Goal: Information Seeking & Learning: Learn about a topic

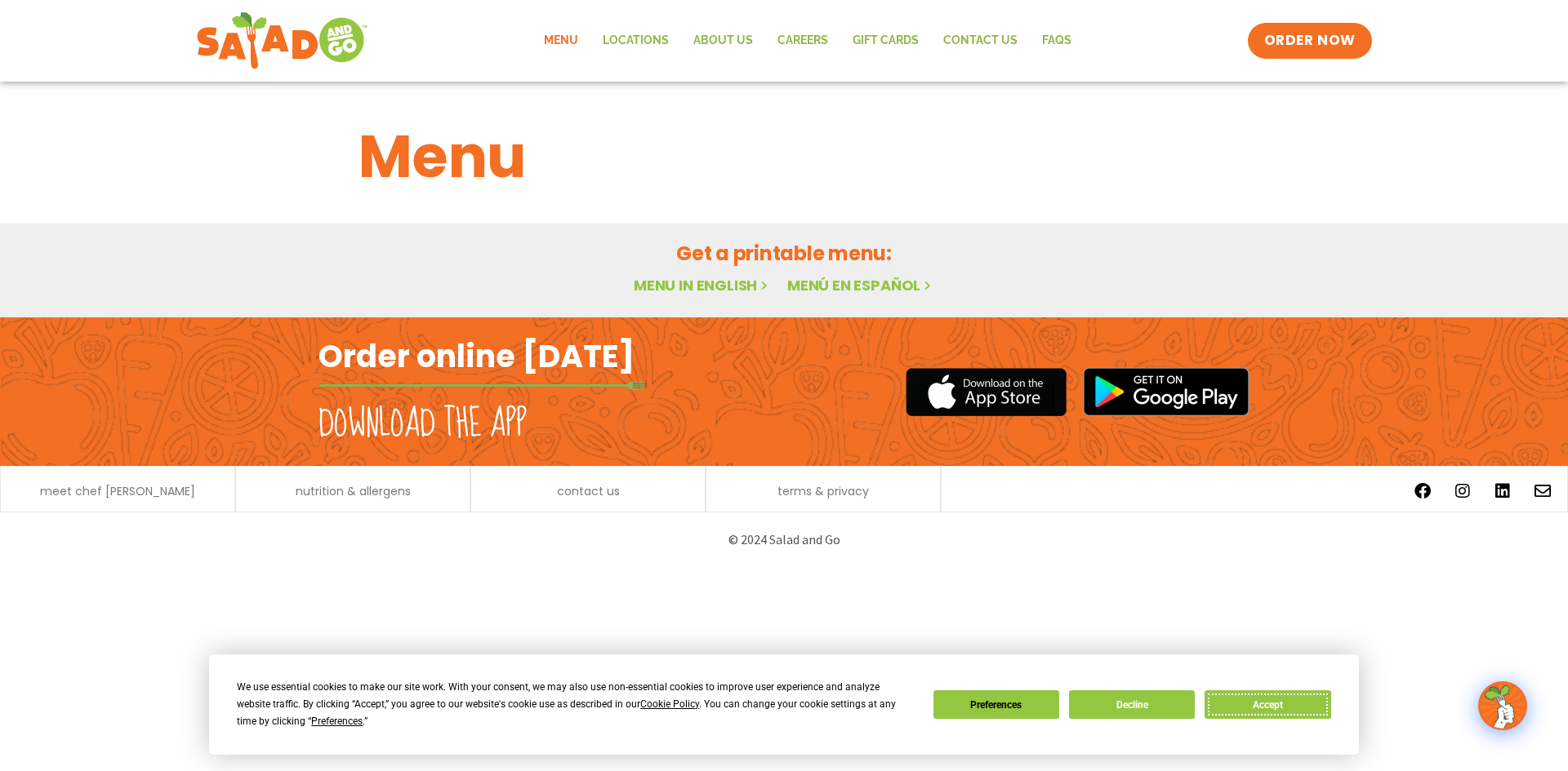
click at [1260, 701] on button "Accept" at bounding box center [1268, 705] width 126 height 29
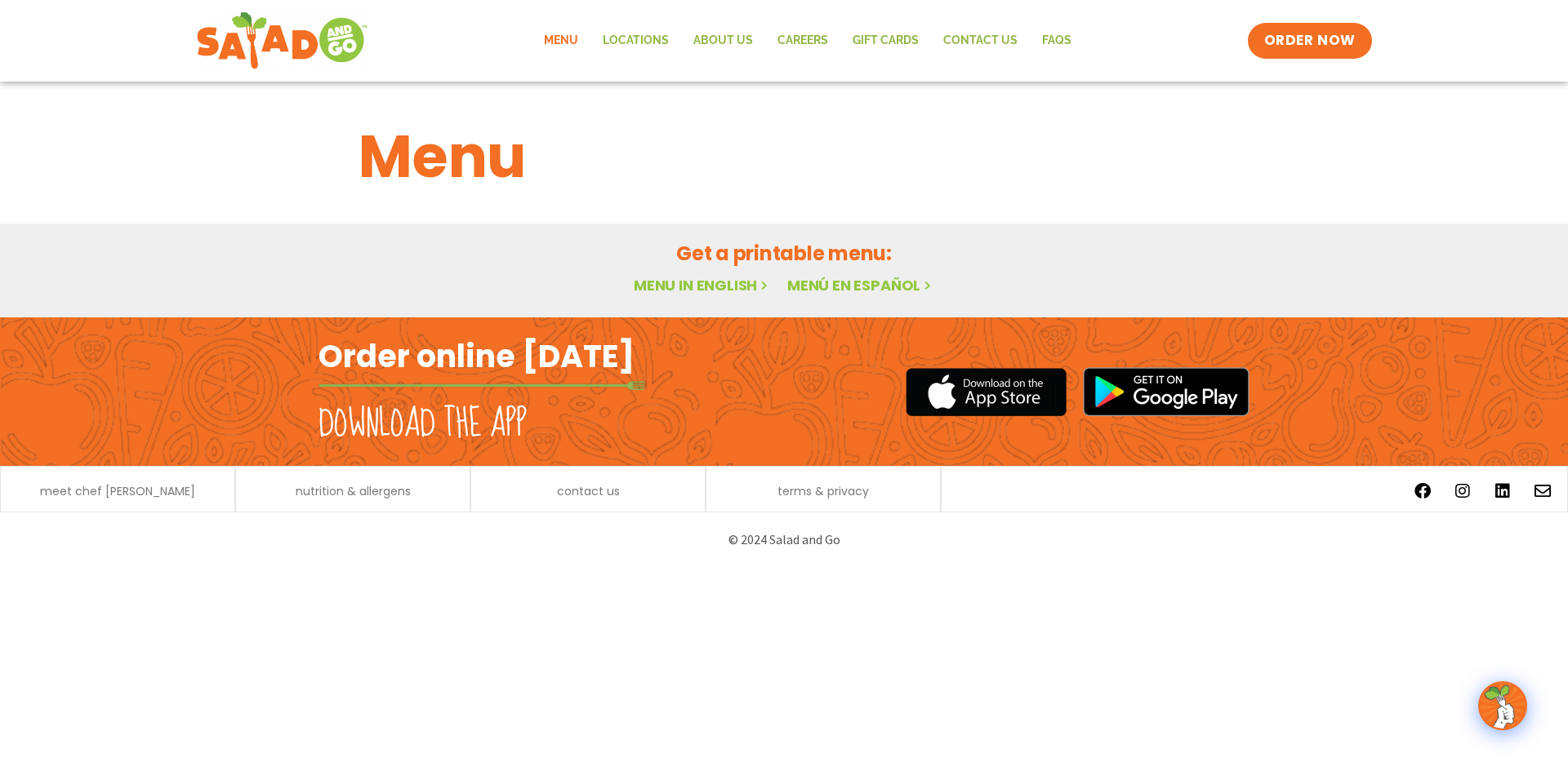
click at [677, 283] on link "Menu in English" at bounding box center [701, 285] width 137 height 20
click at [680, 284] on link "Menu in English" at bounding box center [701, 285] width 137 height 20
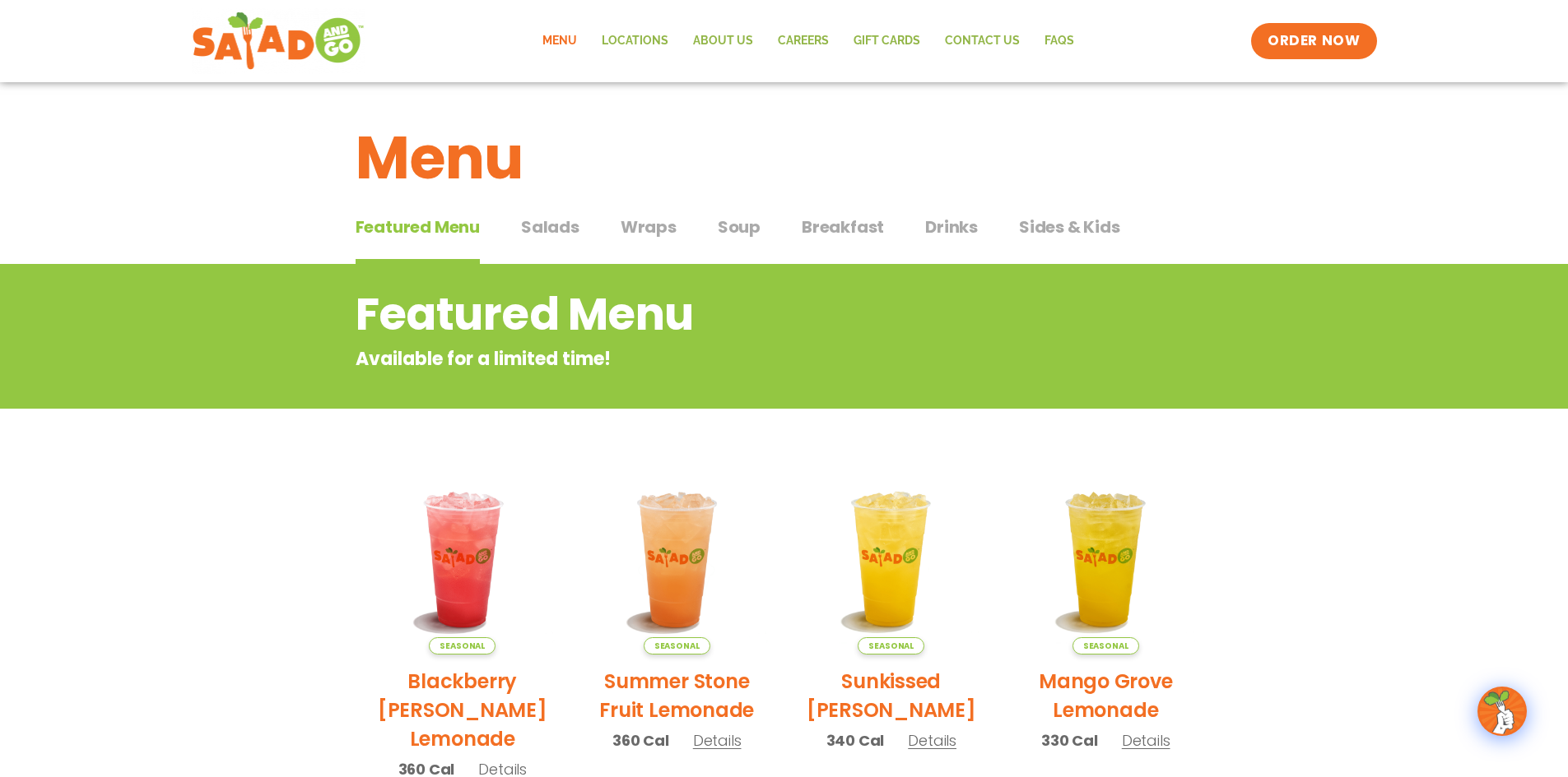
click at [543, 229] on span "Salads" at bounding box center [550, 227] width 58 height 25
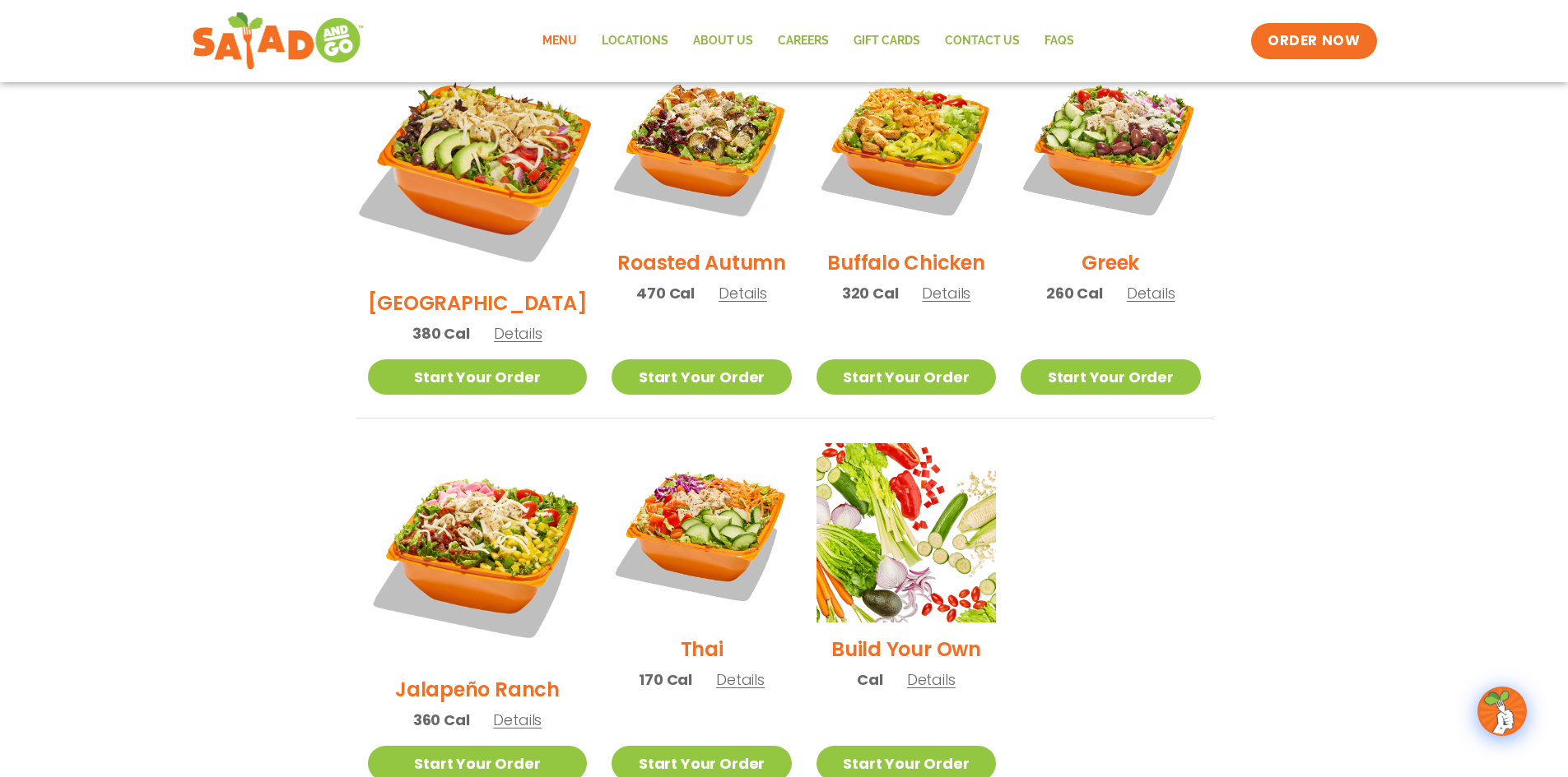
scroll to position [823, 0]
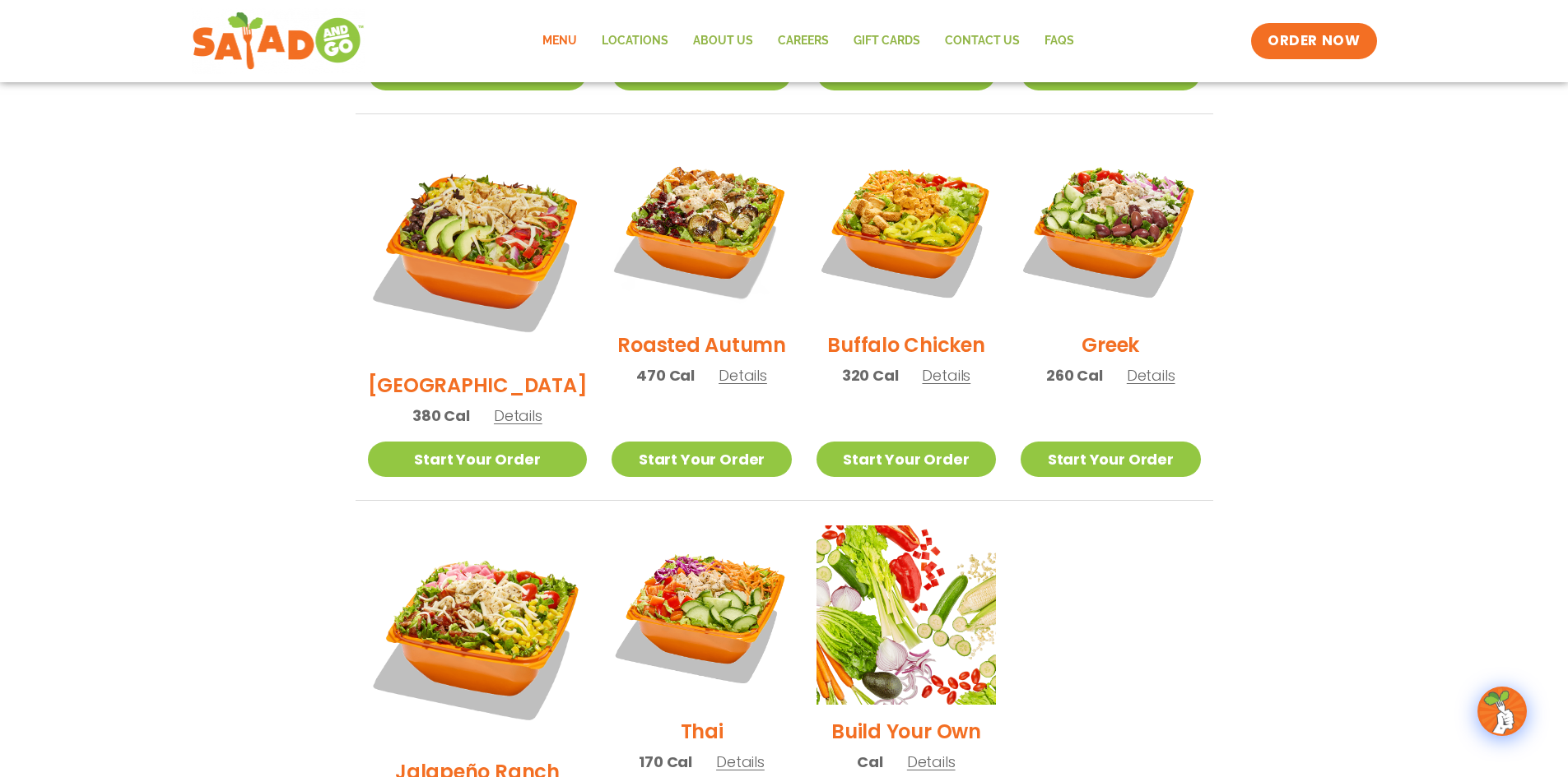
click at [453, 210] on img at bounding box center [478, 249] width 220 height 220
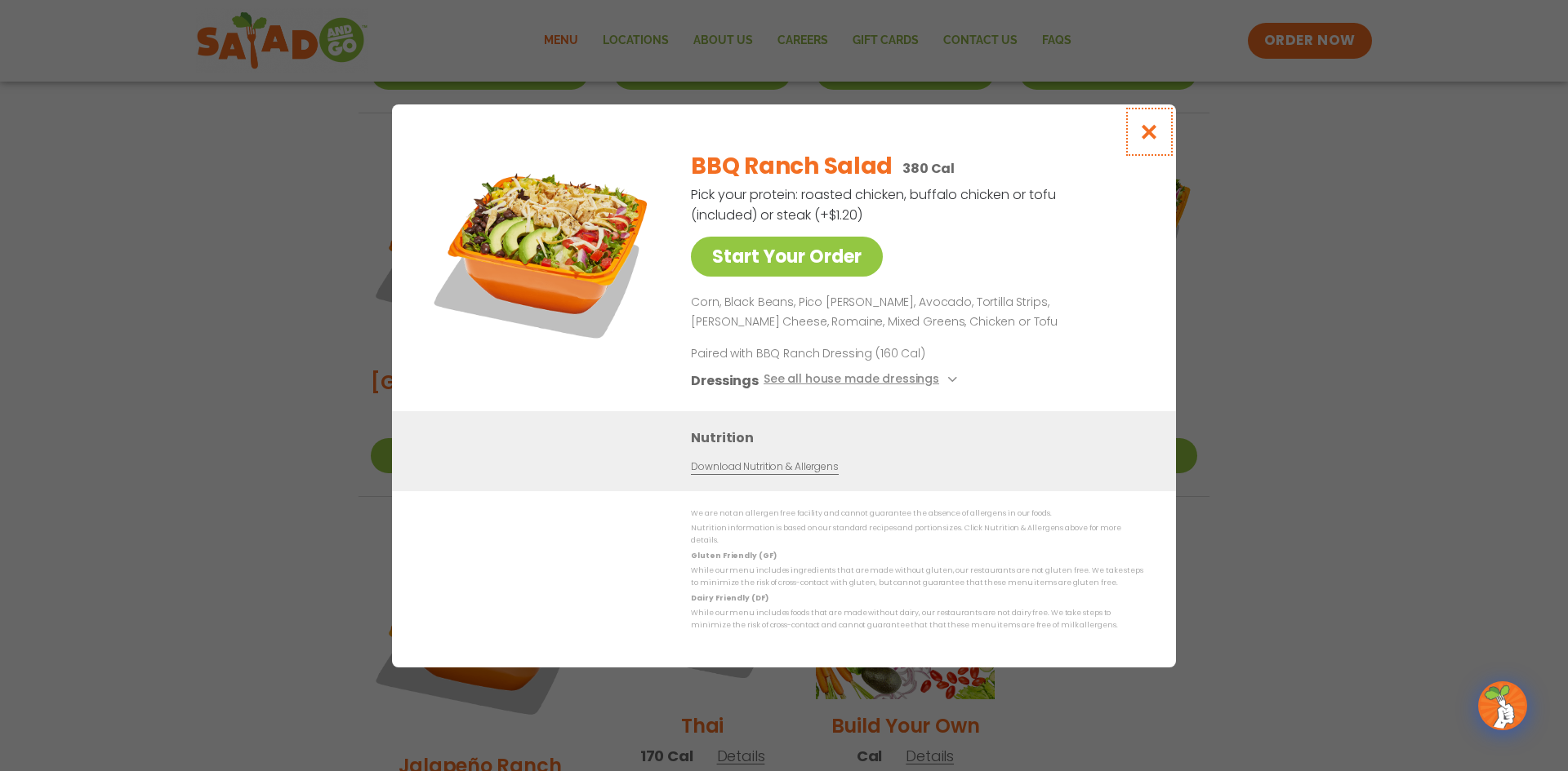
click at [1156, 130] on icon "Close modal" at bounding box center [1149, 132] width 20 height 17
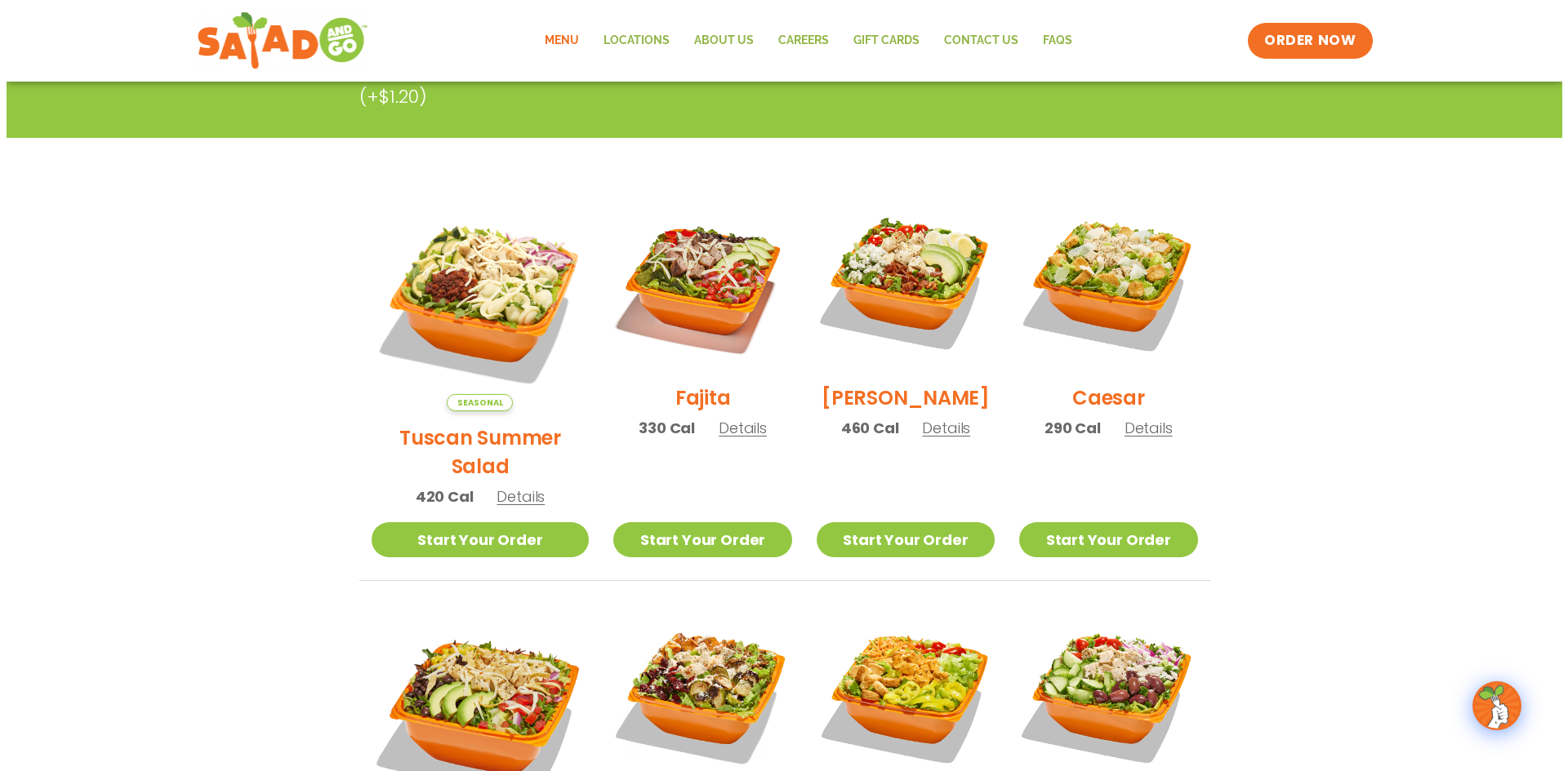
scroll to position [327, 0]
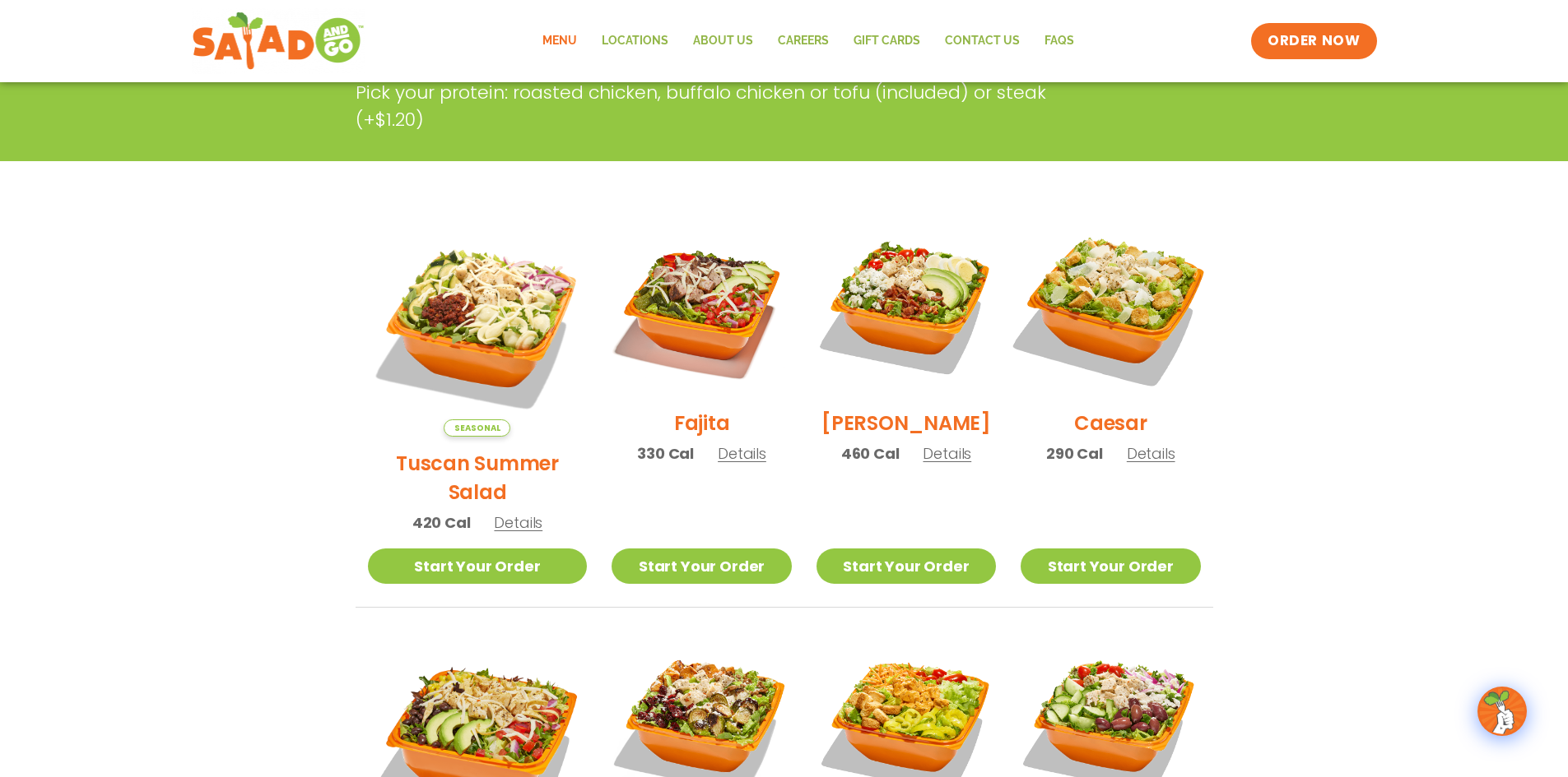
click at [1138, 295] on img at bounding box center [1109, 306] width 210 height 210
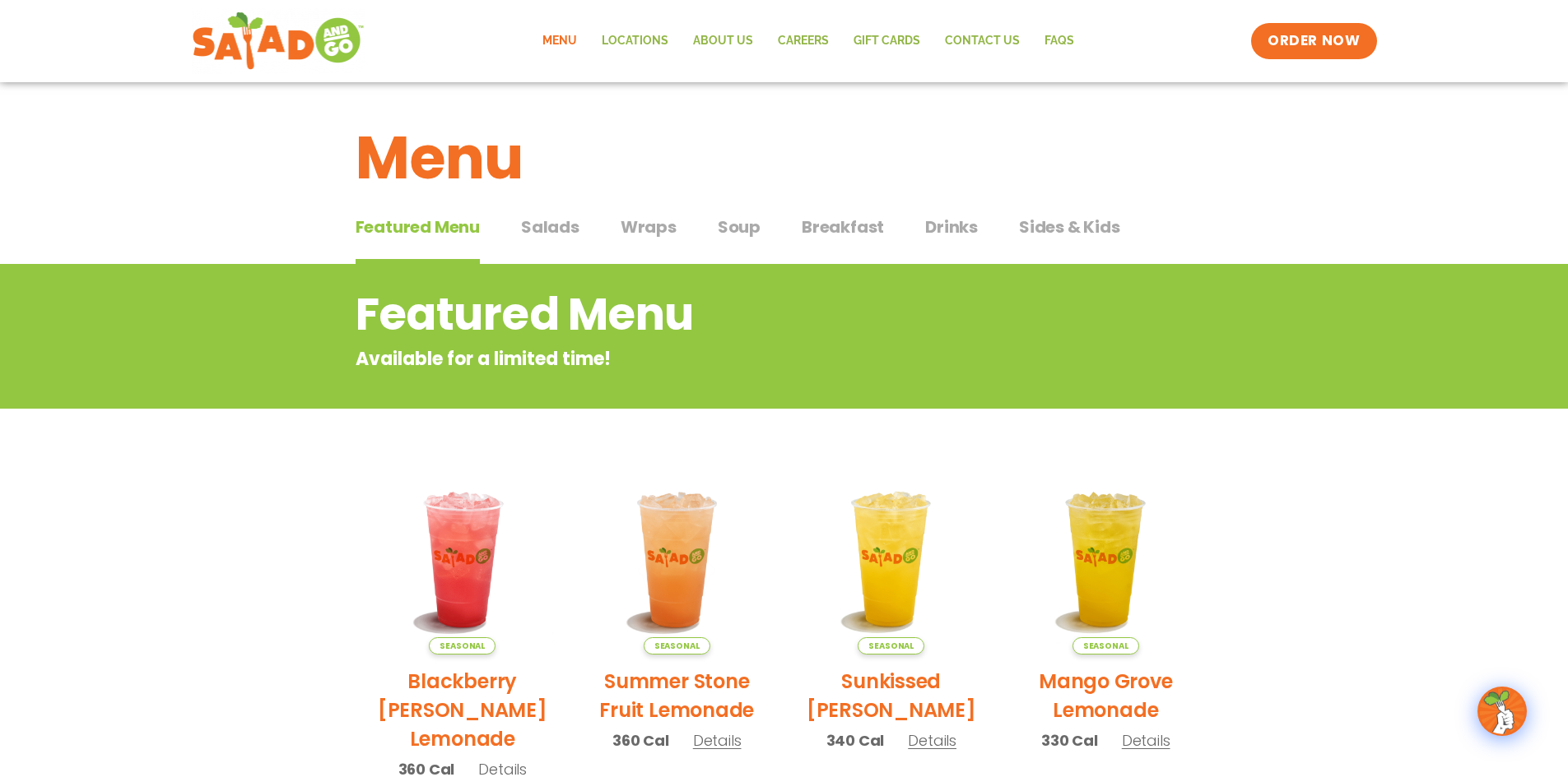
click at [540, 229] on span "Salads" at bounding box center [550, 227] width 58 height 25
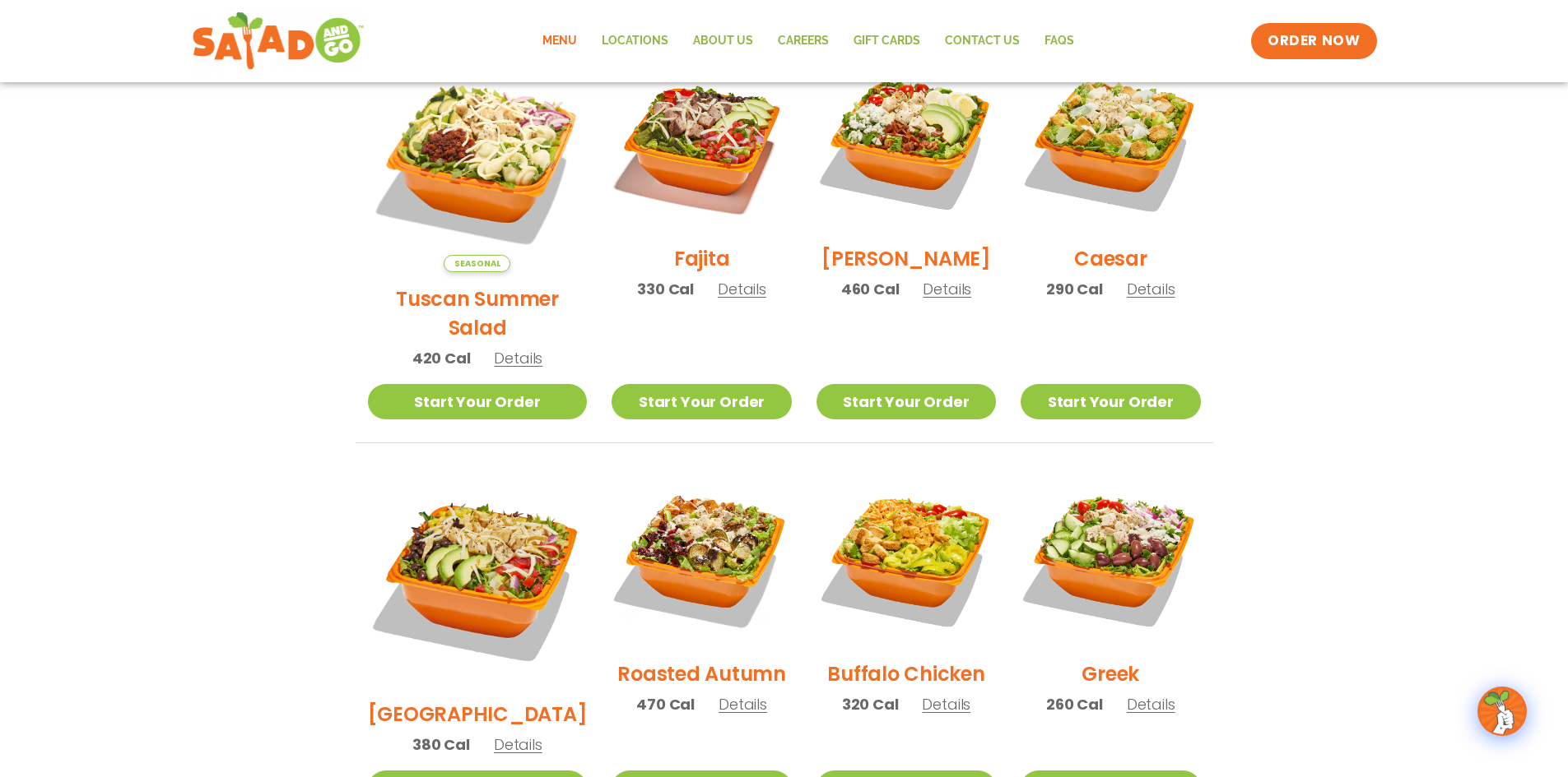
scroll to position [82, 0]
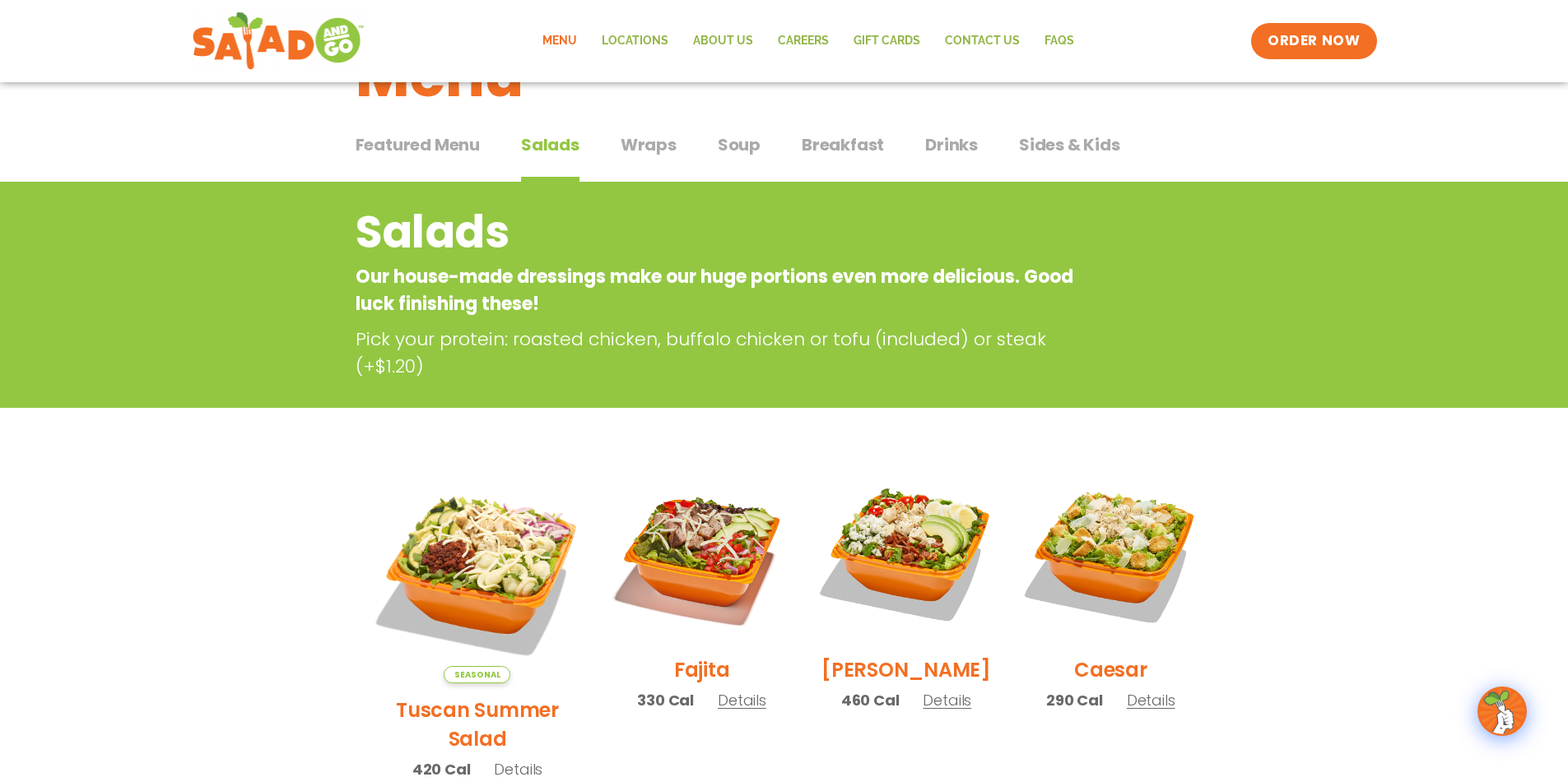
click at [646, 151] on span "Wraps" at bounding box center [649, 144] width 56 height 25
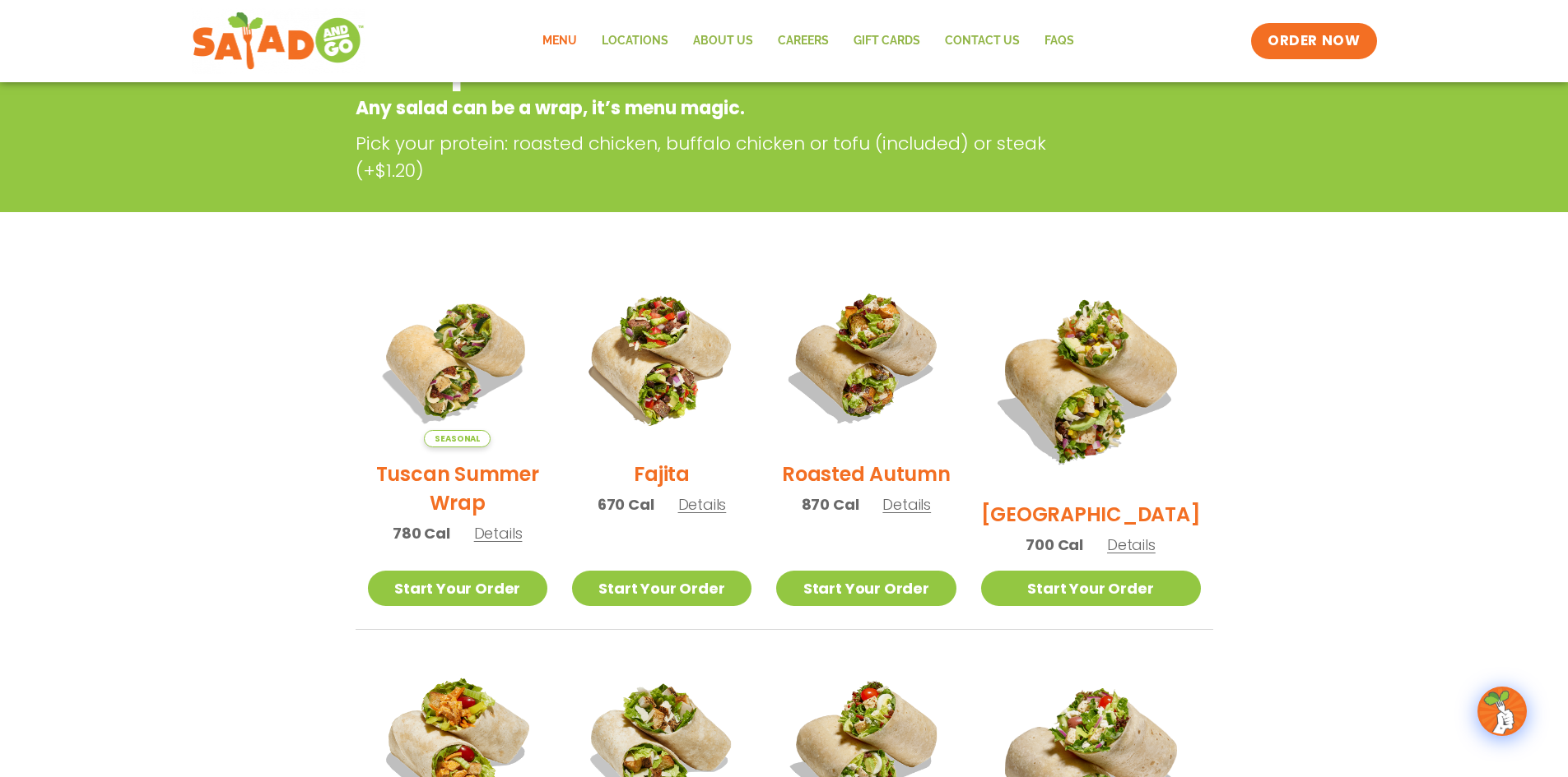
scroll to position [82, 0]
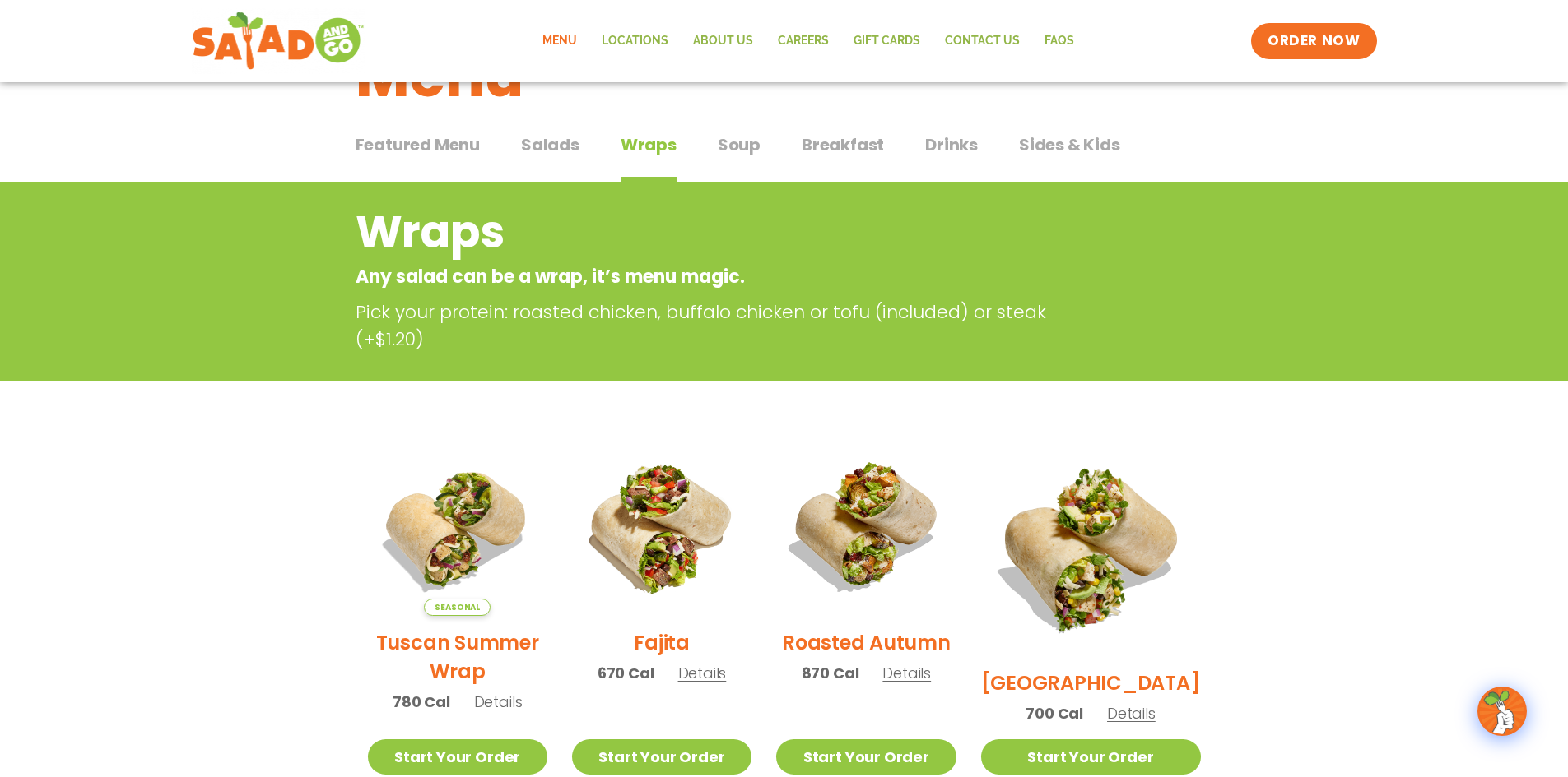
click at [555, 144] on span "Salads" at bounding box center [550, 144] width 58 height 25
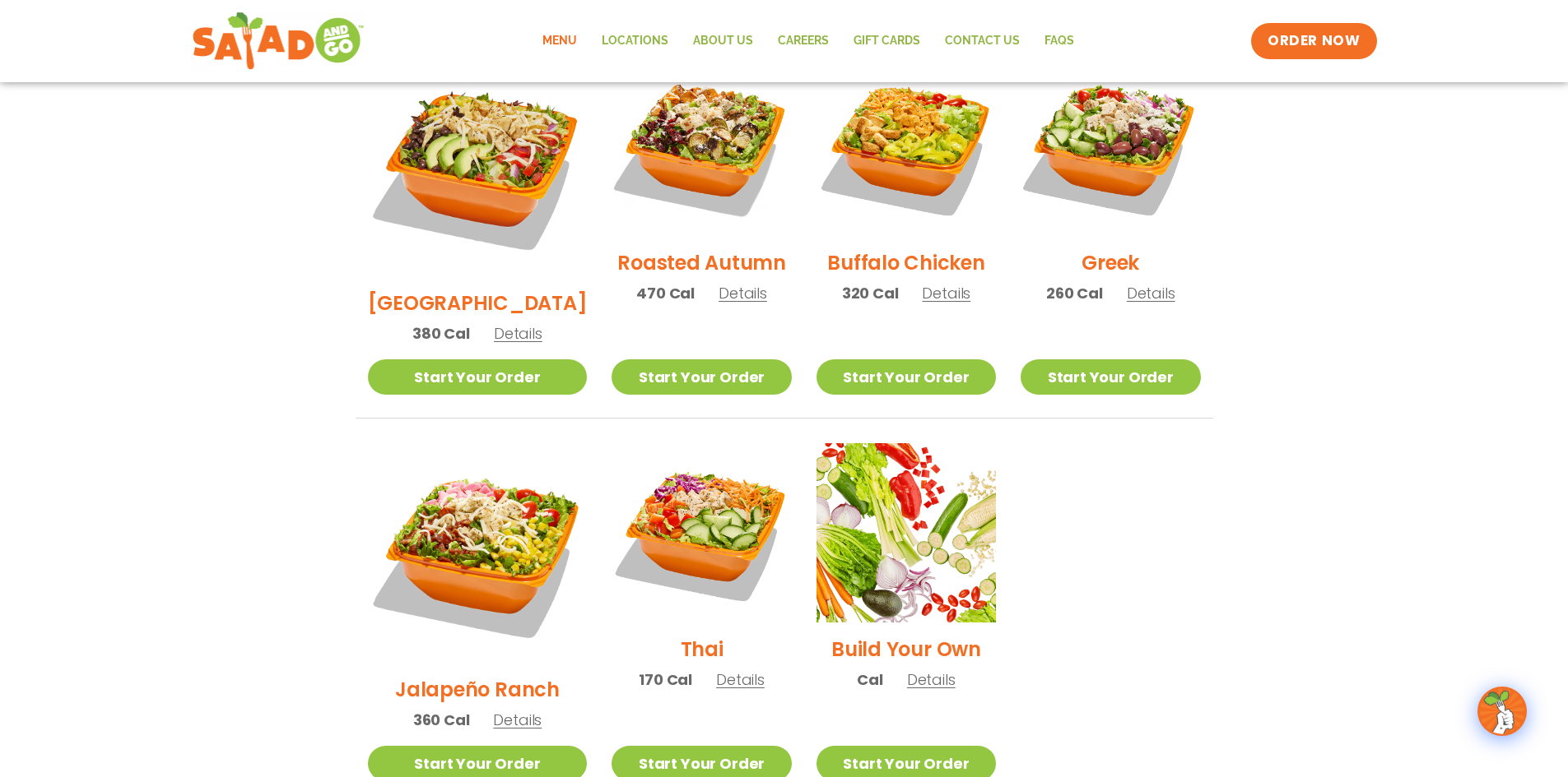
scroll to position [823, 0]
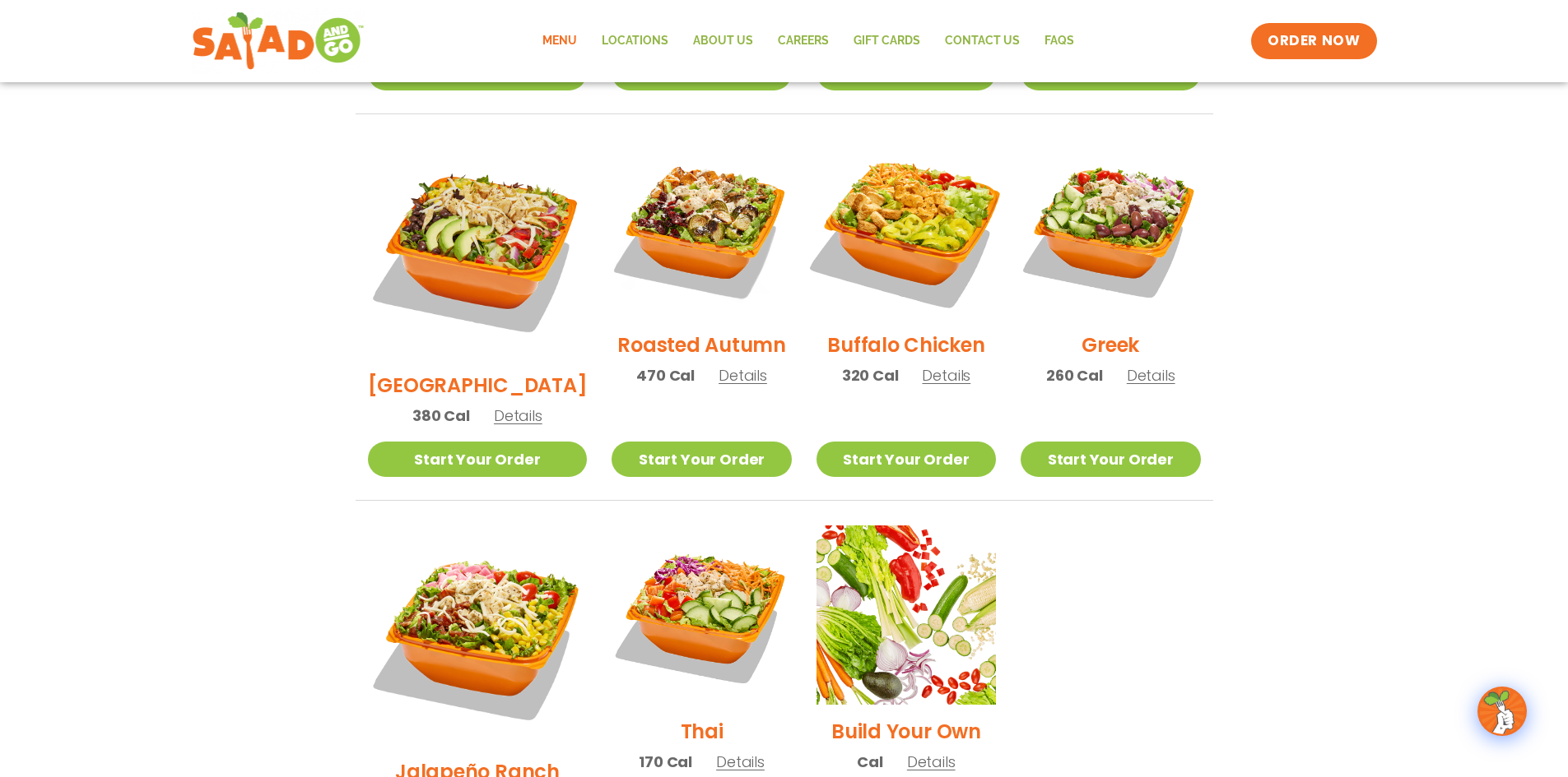
click at [886, 214] on img at bounding box center [905, 228] width 210 height 210
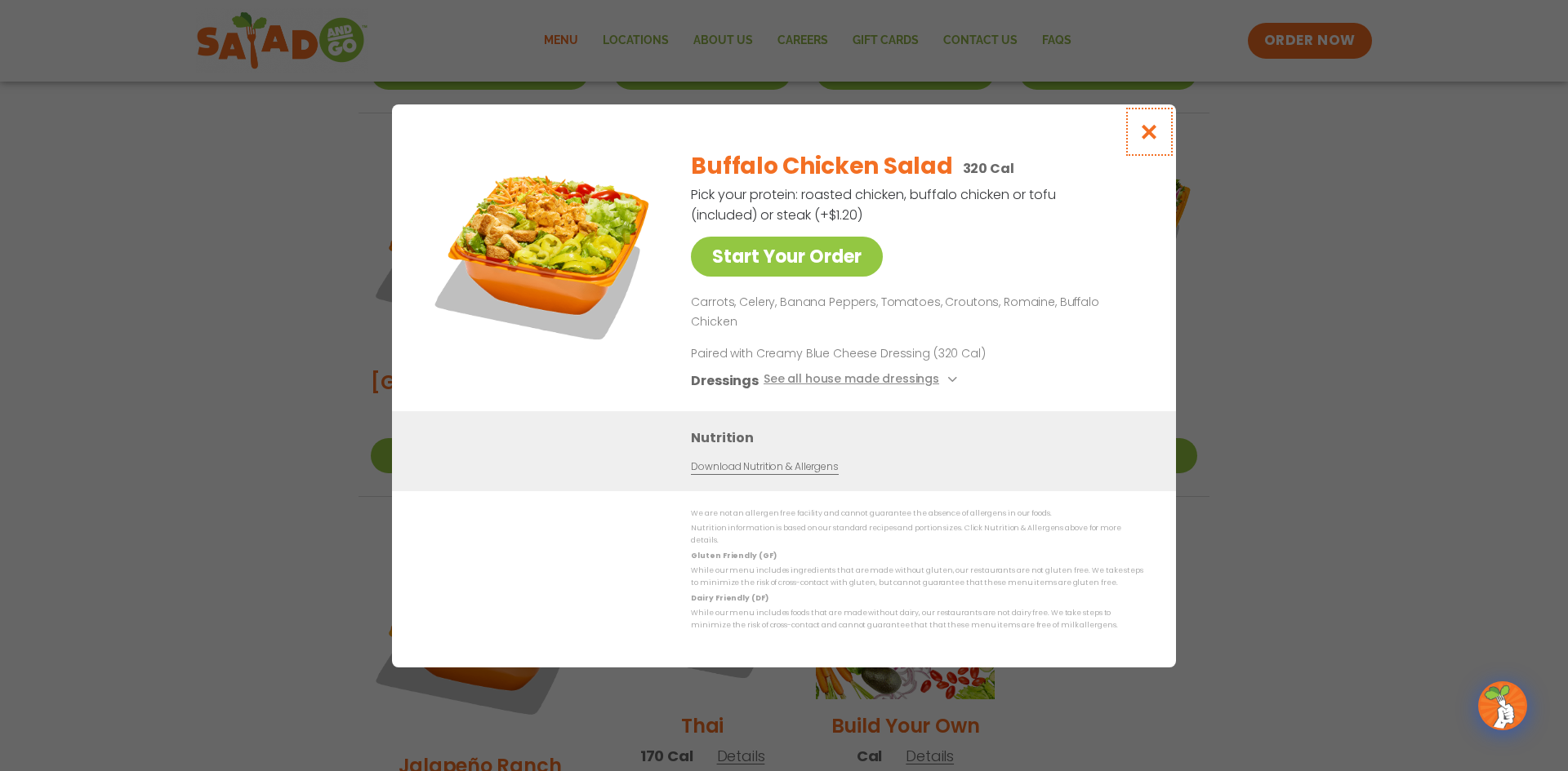
click at [1153, 141] on icon "Close modal" at bounding box center [1149, 132] width 20 height 17
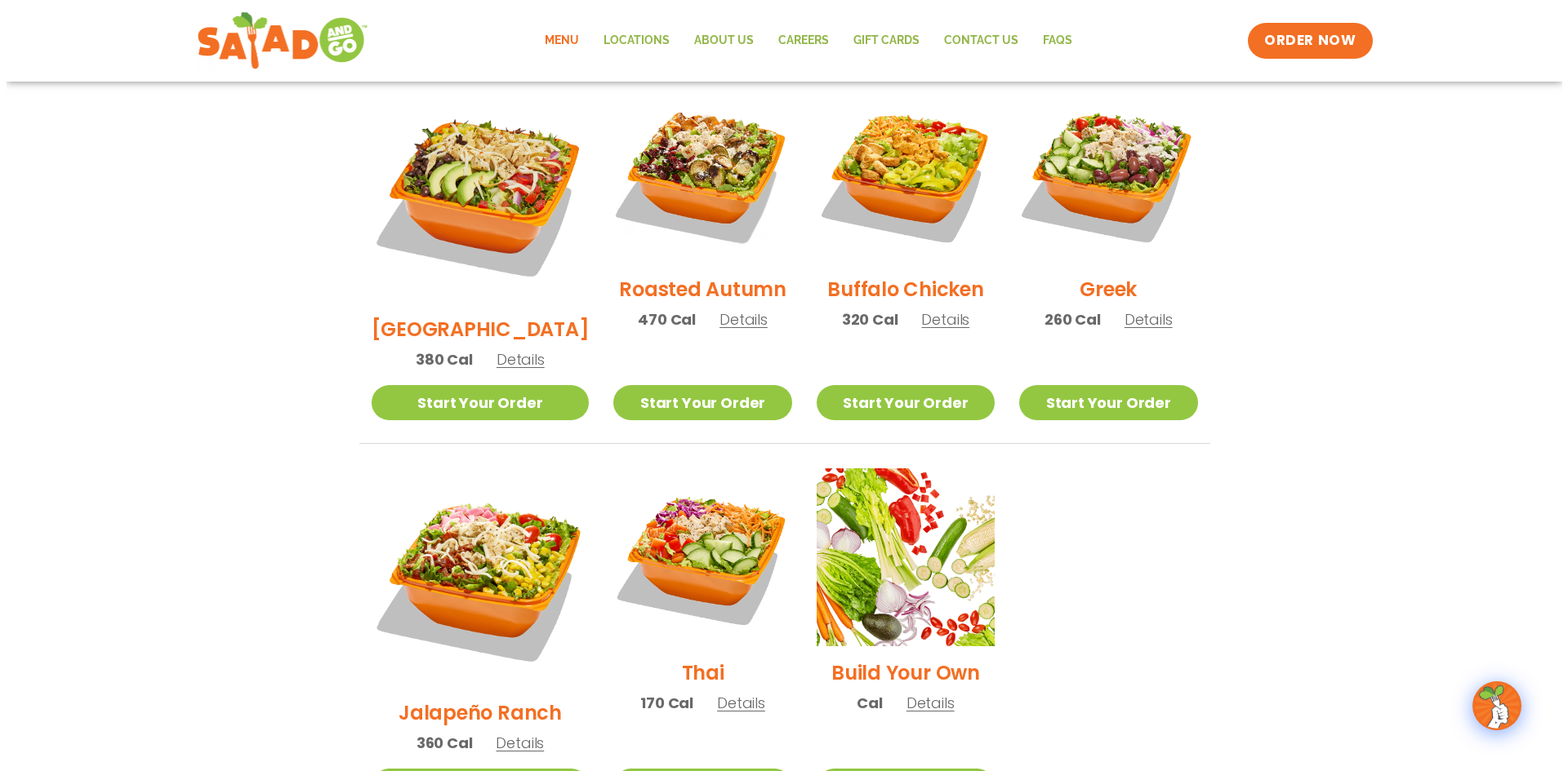
scroll to position [898, 0]
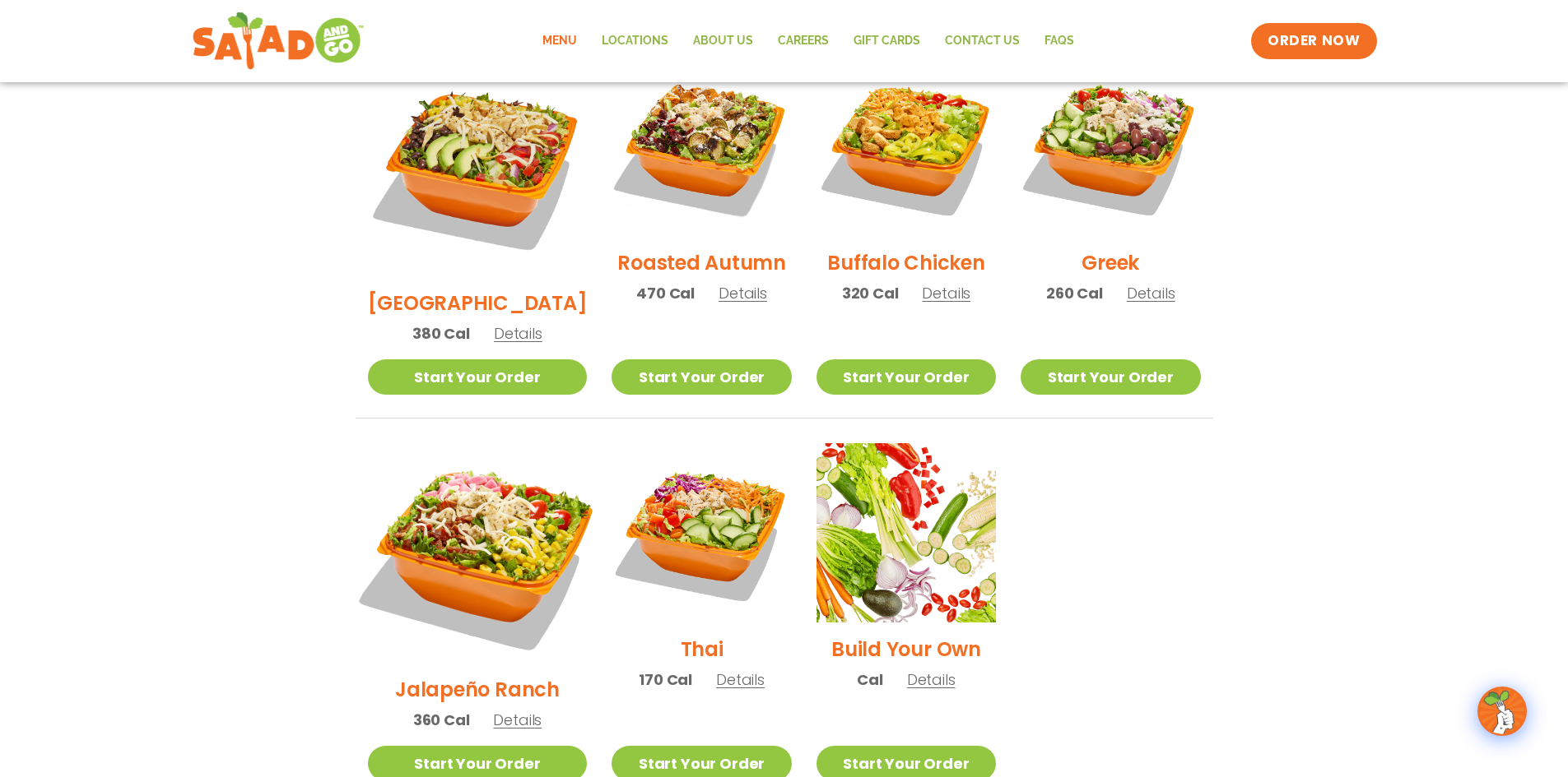
click at [475, 483] on img at bounding box center [476, 553] width 258 height 258
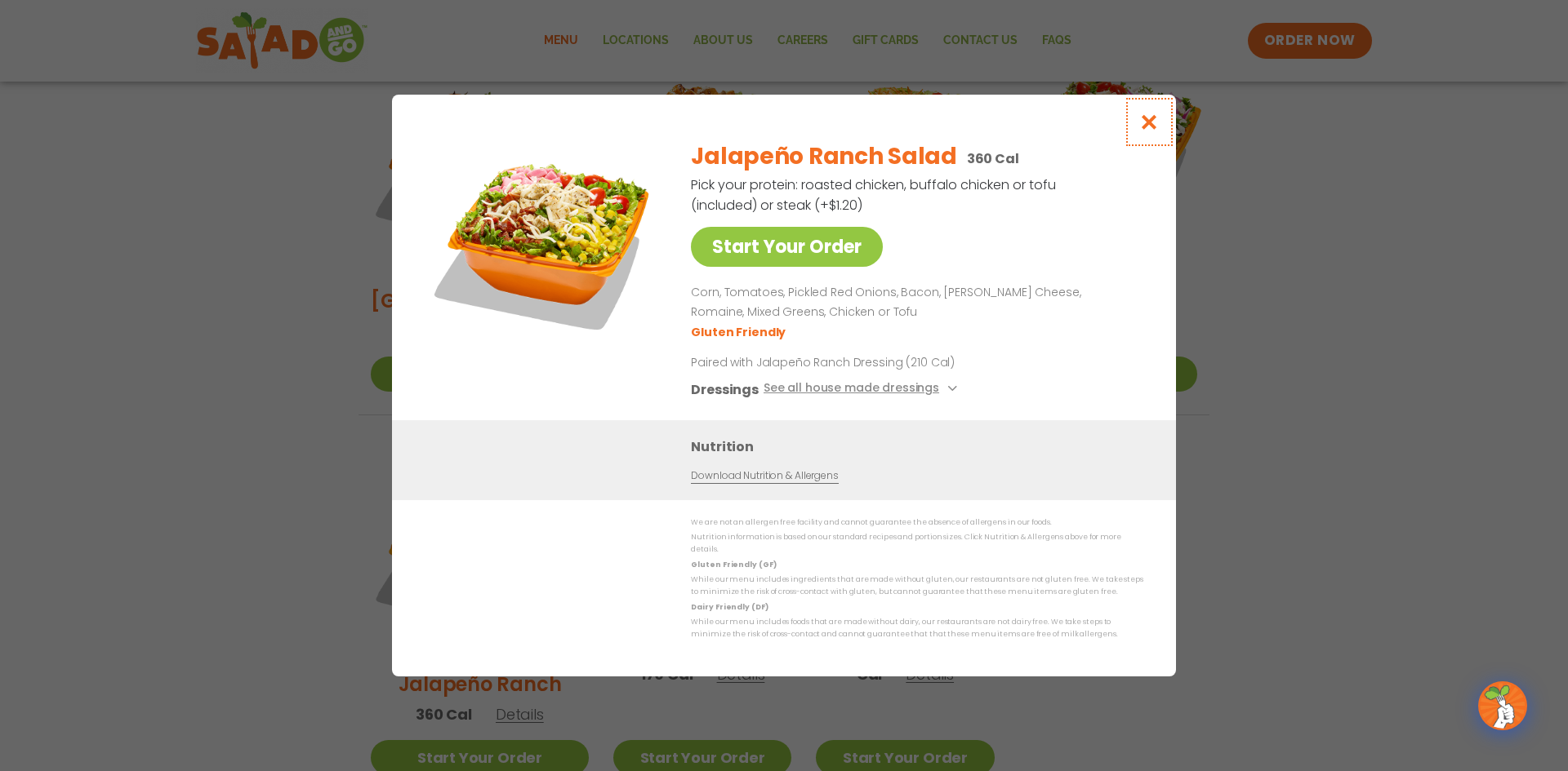
click at [1160, 119] on button "Close modal" at bounding box center [1149, 121] width 53 height 55
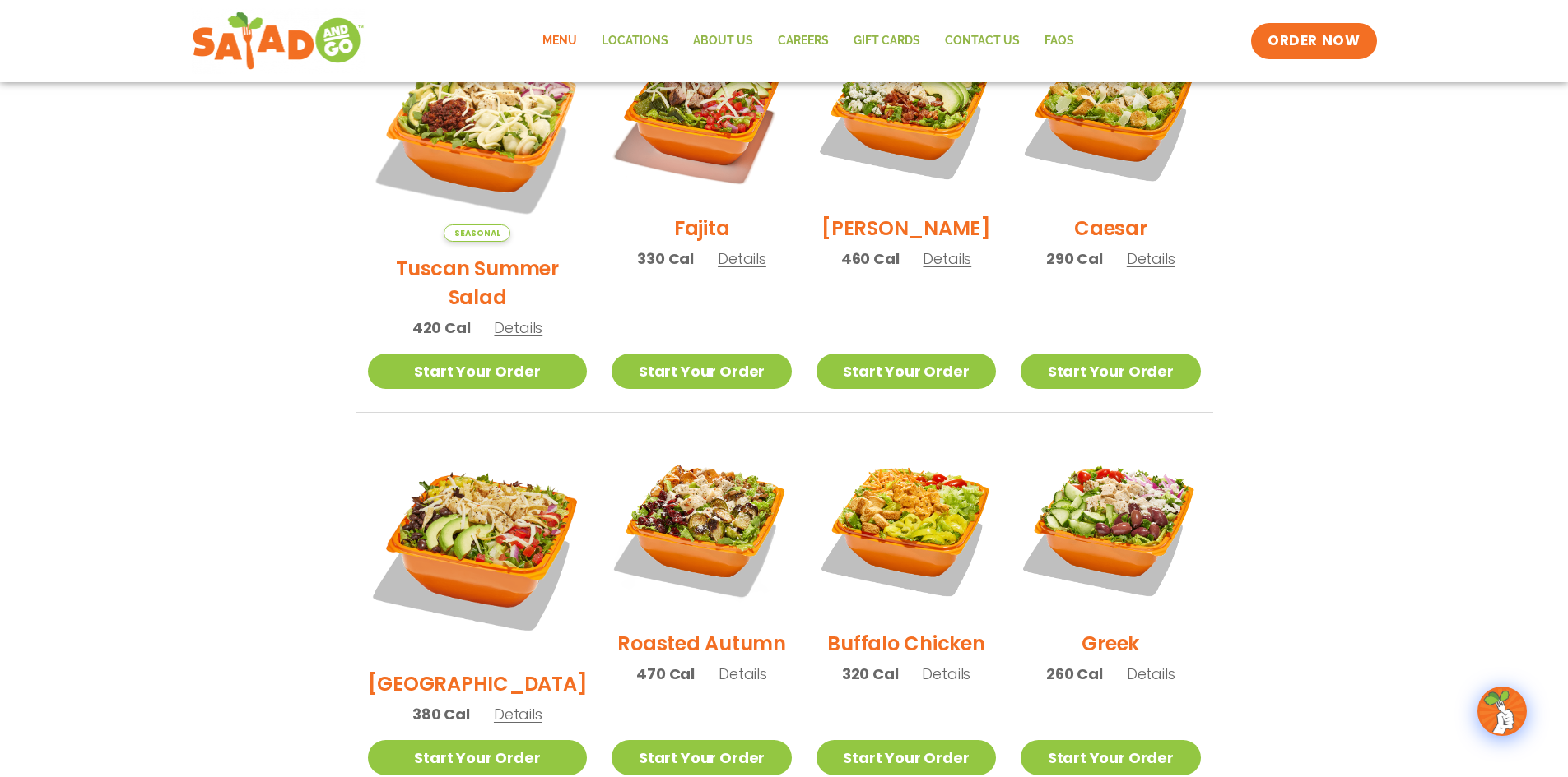
scroll to position [432, 0]
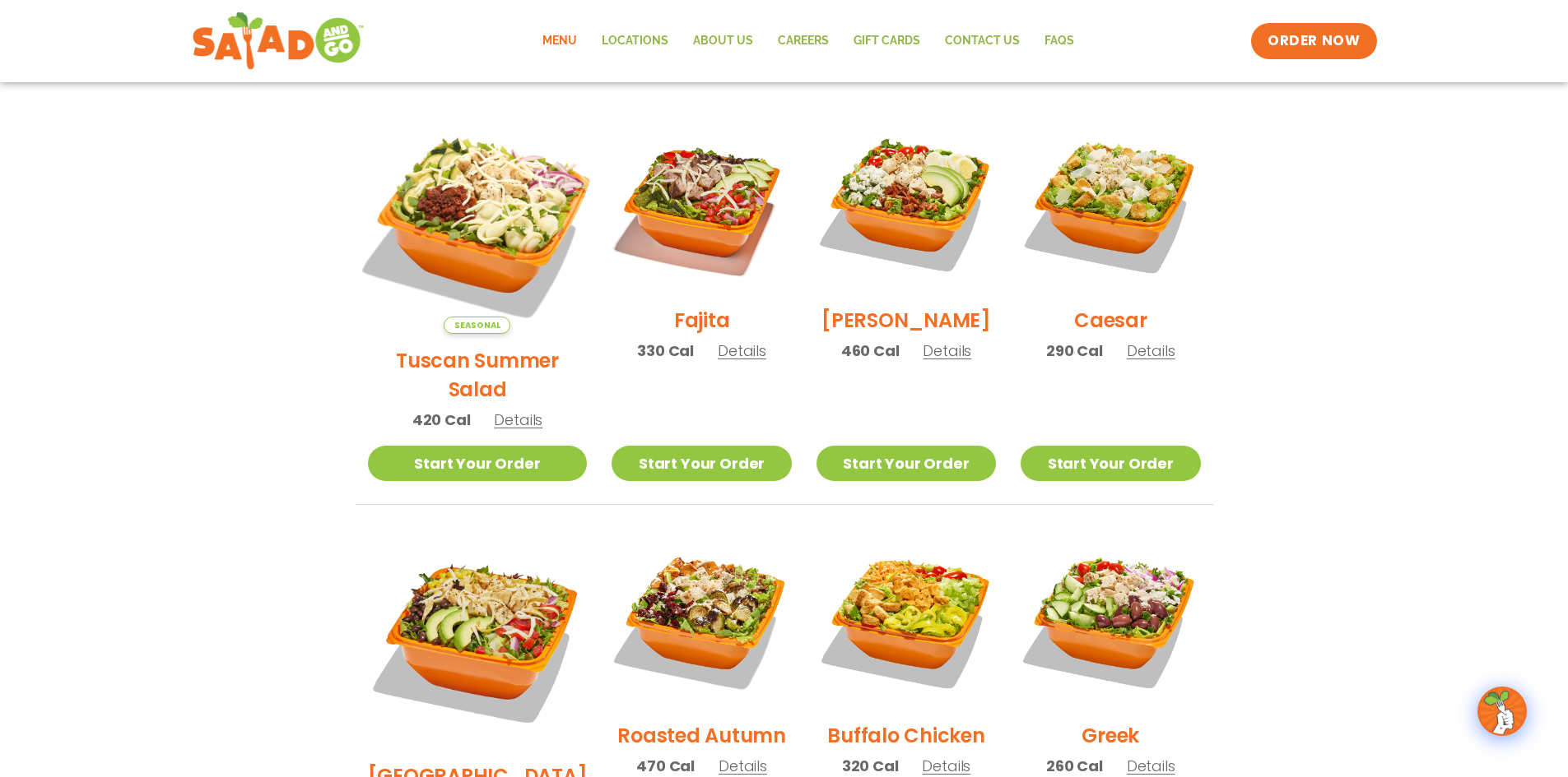
click at [460, 198] on img at bounding box center [476, 224] width 258 height 258
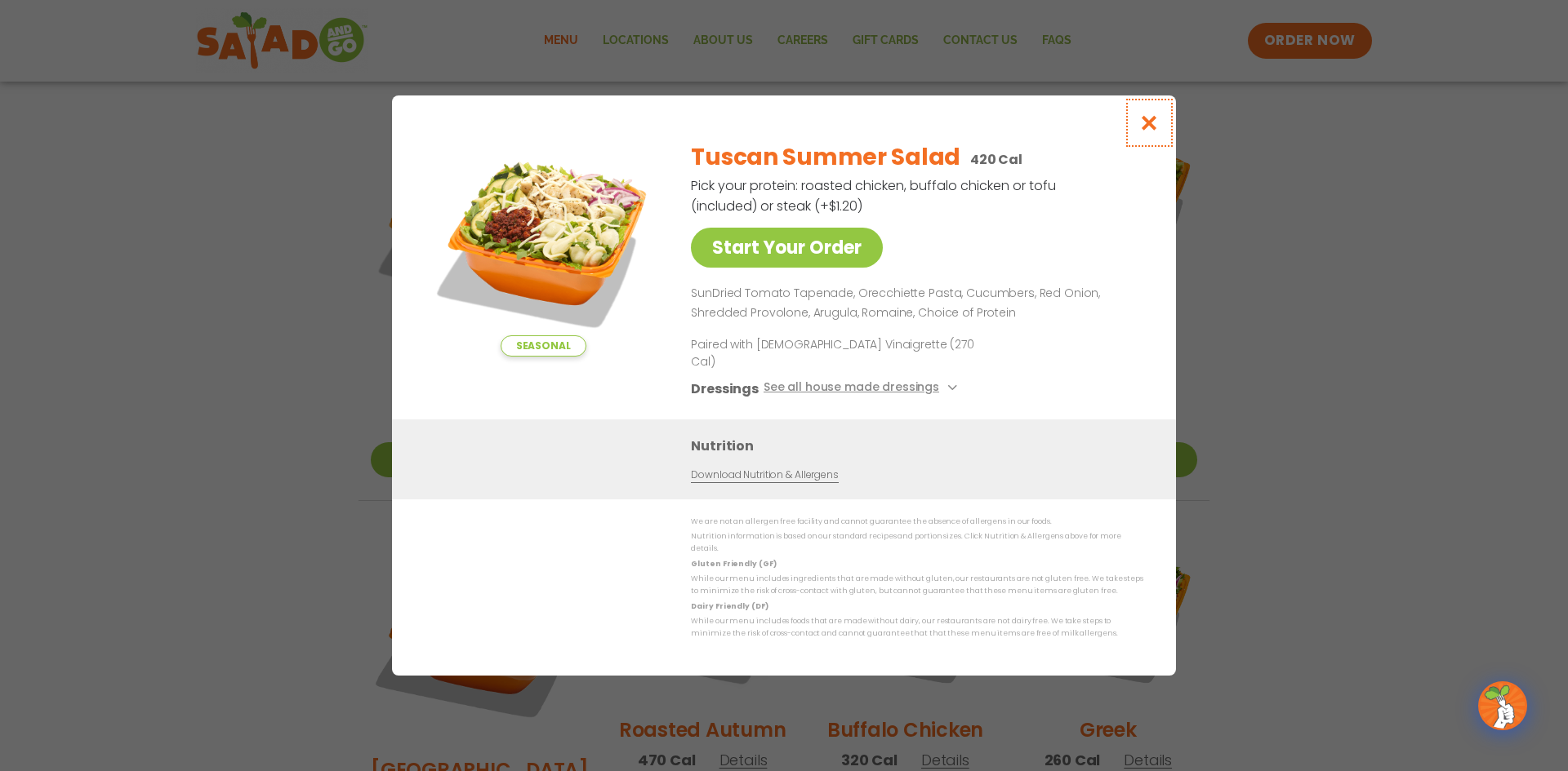
click at [1144, 145] on button "Close modal" at bounding box center [1149, 122] width 53 height 55
